Goal: Task Accomplishment & Management: Use online tool/utility

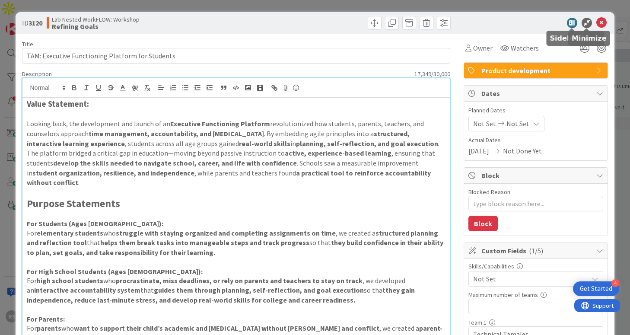
click at [604, 18] on icon at bounding box center [602, 23] width 10 height 10
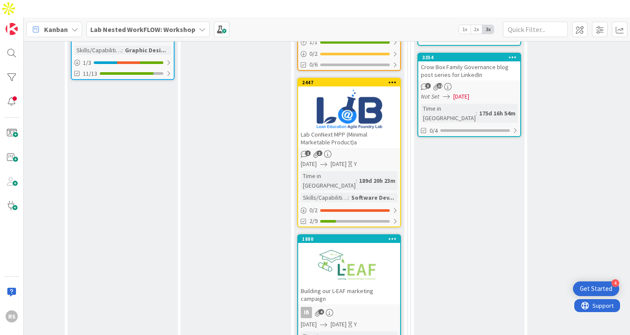
scroll to position [661, 419]
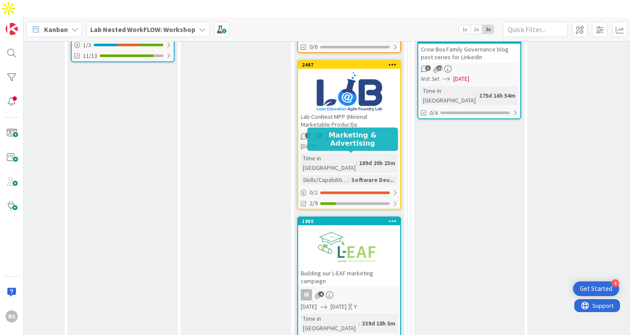
click at [369, 229] on div at bounding box center [349, 248] width 102 height 39
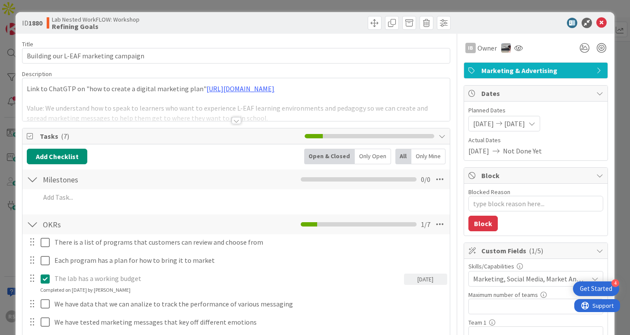
type textarea "x"
click at [236, 119] on div at bounding box center [237, 120] width 10 height 7
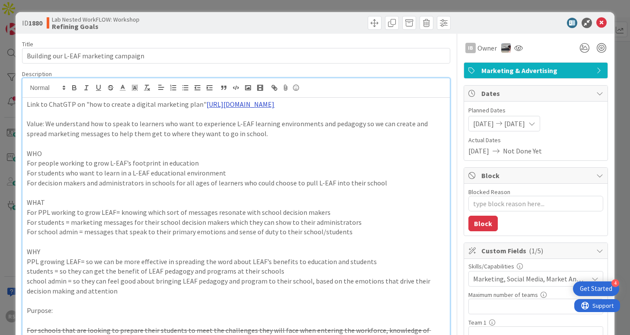
click at [256, 102] on link "[URL][DOMAIN_NAME]" at bounding box center [241, 104] width 68 height 9
click at [263, 120] on link "[URL][DOMAIN_NAME]" at bounding box center [274, 120] width 59 height 11
click at [271, 150] on p "WHO" at bounding box center [236, 154] width 418 height 10
click at [604, 22] on icon at bounding box center [602, 23] width 10 height 10
